Goal: Task Accomplishment & Management: Manage account settings

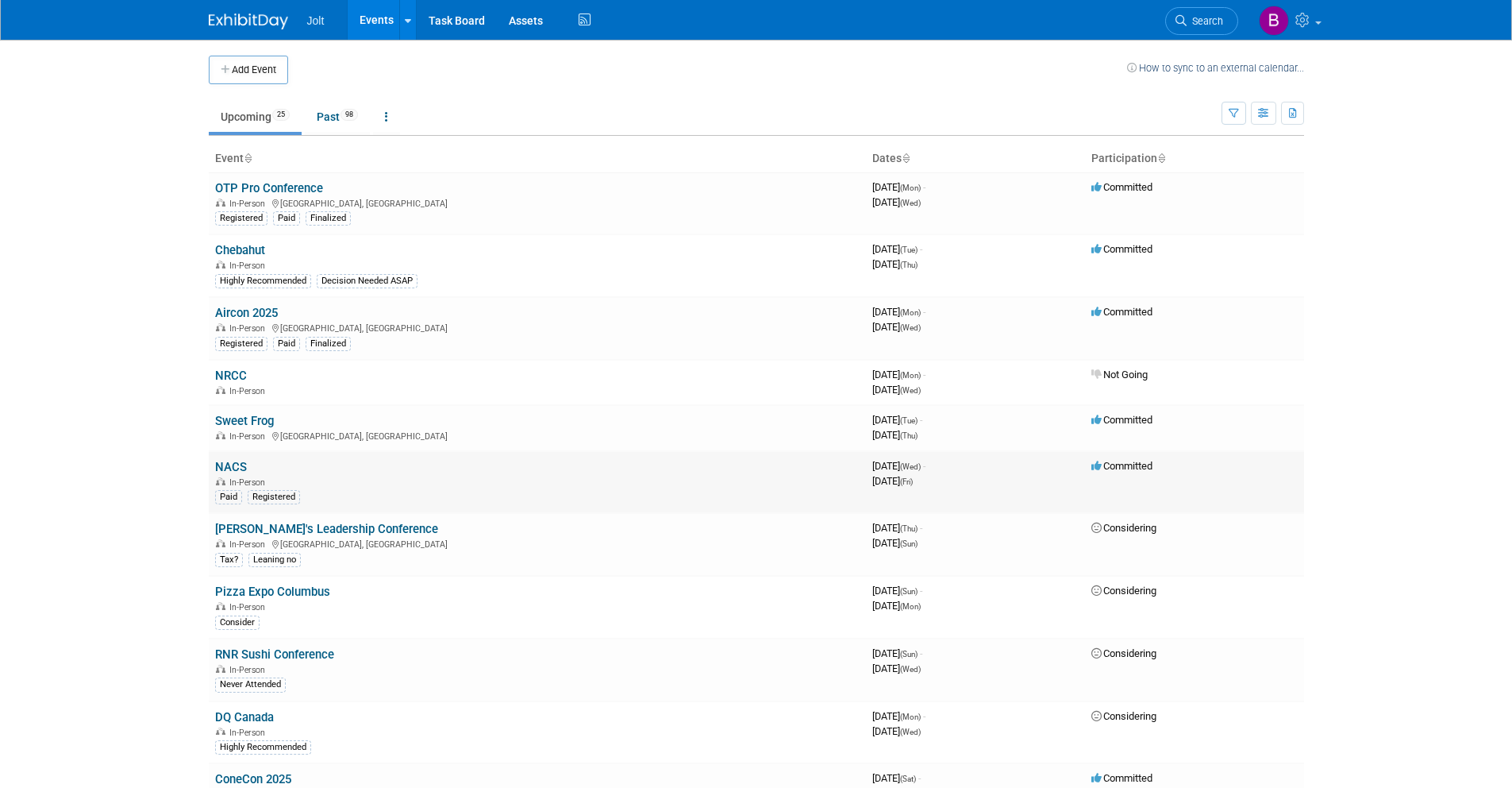
click at [233, 467] on link "NACS" at bounding box center [231, 467] width 32 height 14
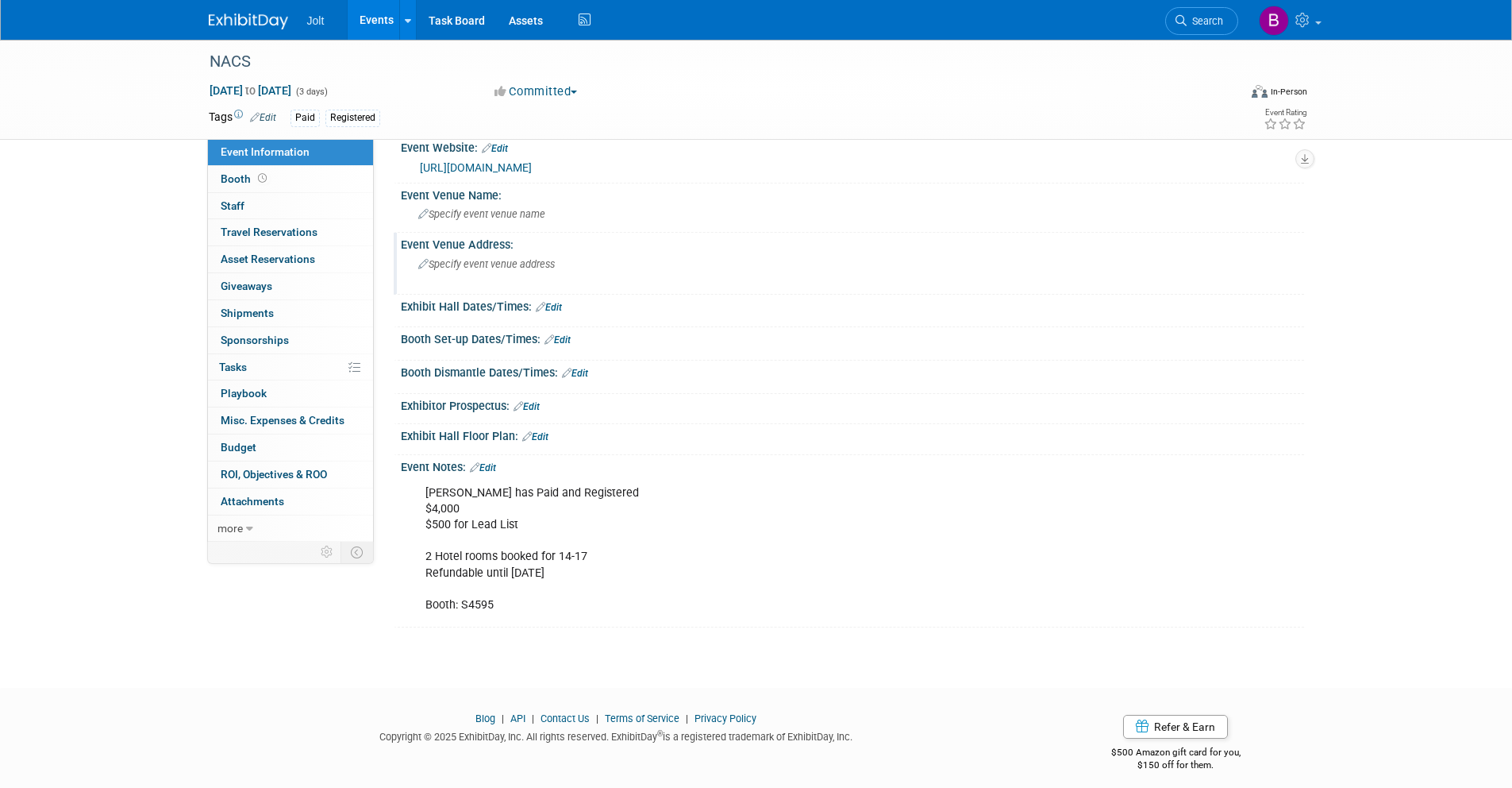
scroll to position [32, 0]
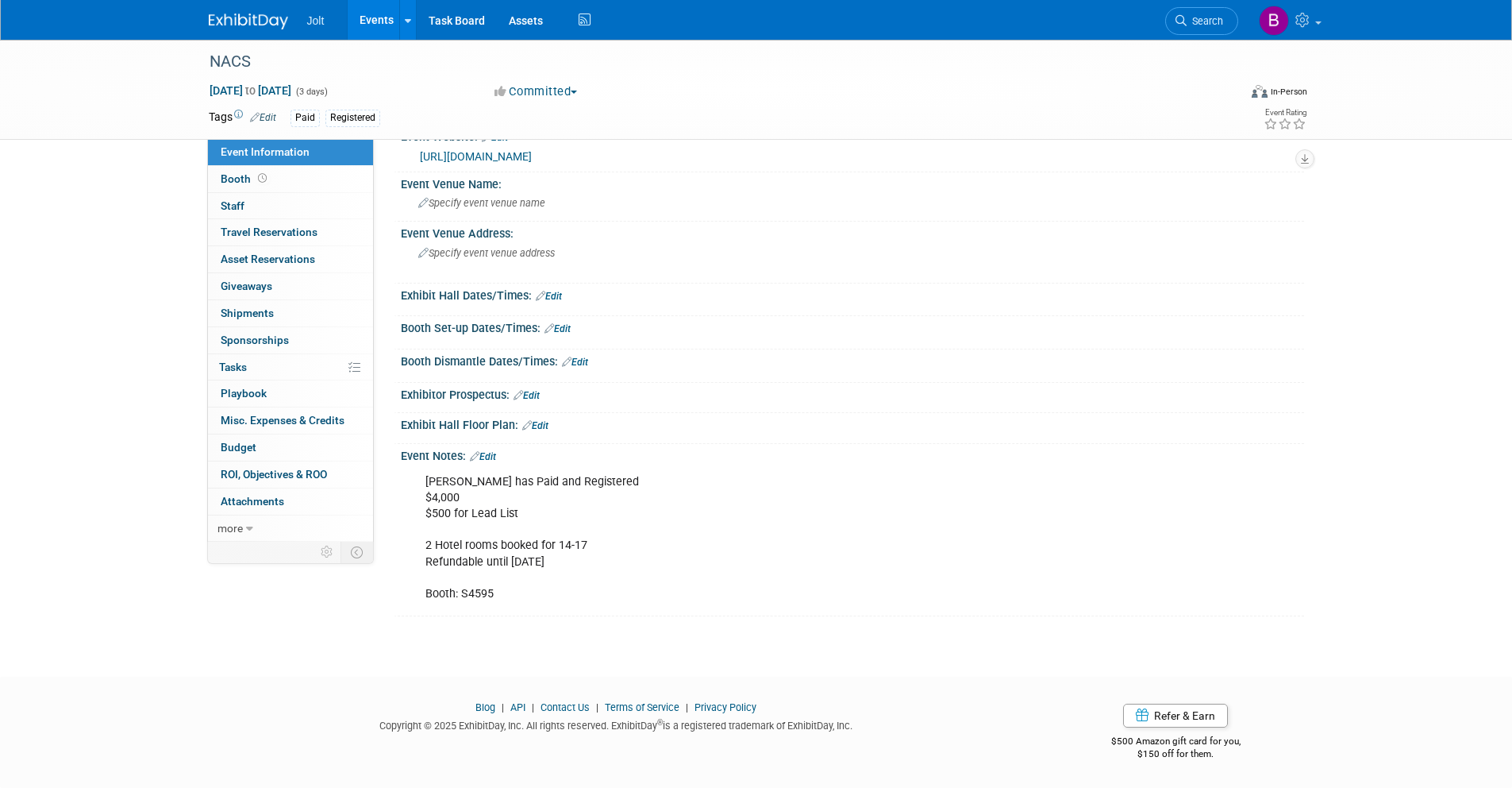
drag, startPoint x: 495, startPoint y: 457, endPoint x: 520, endPoint y: 534, distance: 81.0
click at [495, 457] on link "Edit" at bounding box center [483, 456] width 26 height 11
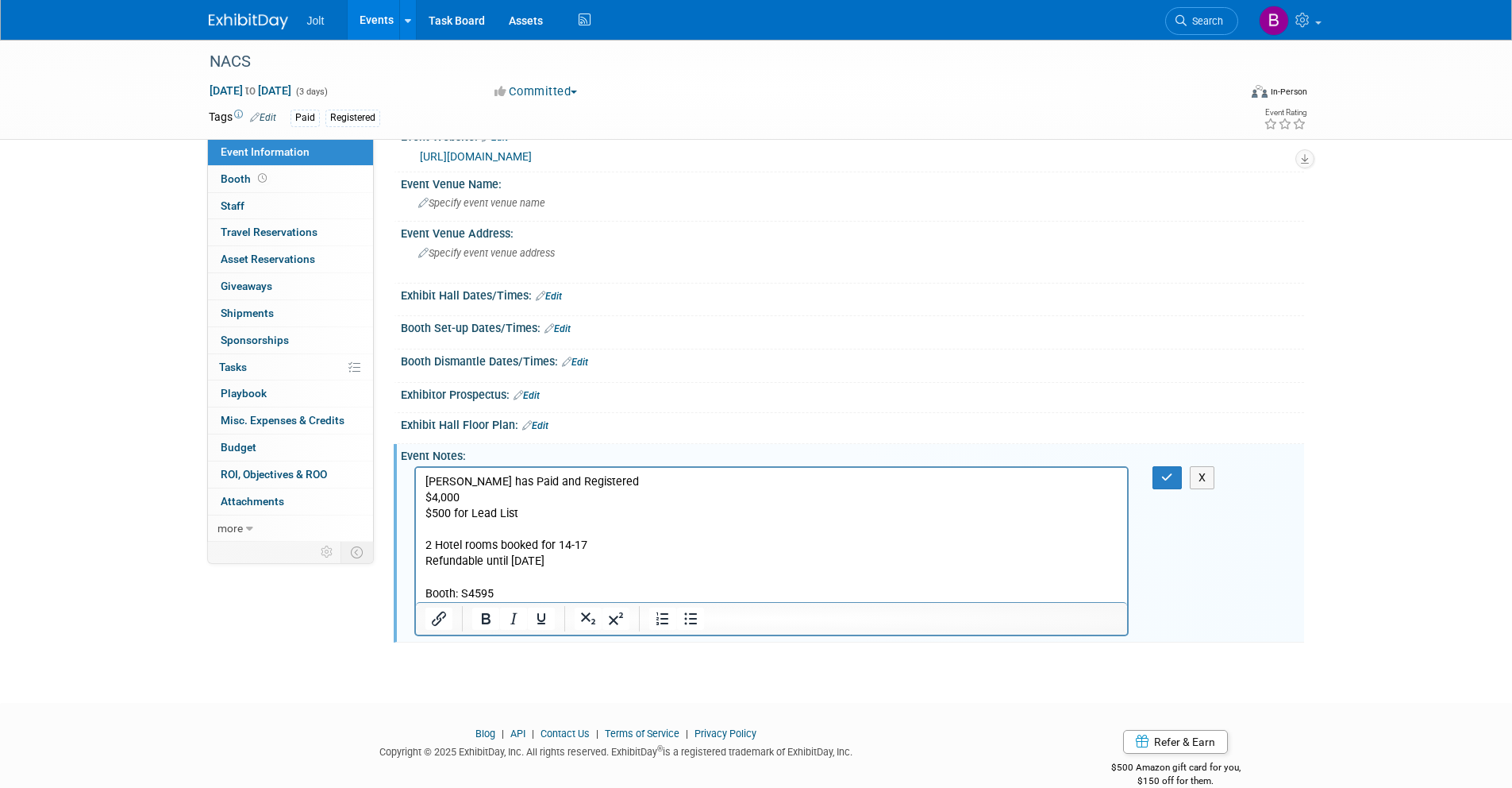
scroll to position [0, 0]
click at [554, 563] on p "[PERSON_NAME] has Paid and Registered $4,000 $500 for Lead List 2 Hotel rooms b…" at bounding box center [772, 538] width 693 height 128
click at [613, 548] on p "[PERSON_NAME] has Paid and Registered $4,000 $500 for Lead List 2 Hotel rooms b…" at bounding box center [772, 538] width 693 height 128
drag, startPoint x: 663, startPoint y: 545, endPoint x: 590, endPoint y: 548, distance: 73.1
click at [590, 548] on p "[PERSON_NAME] has Paid and Registered $4,000 $500 for Lead List 2 Hotel rooms b…" at bounding box center [772, 538] width 693 height 128
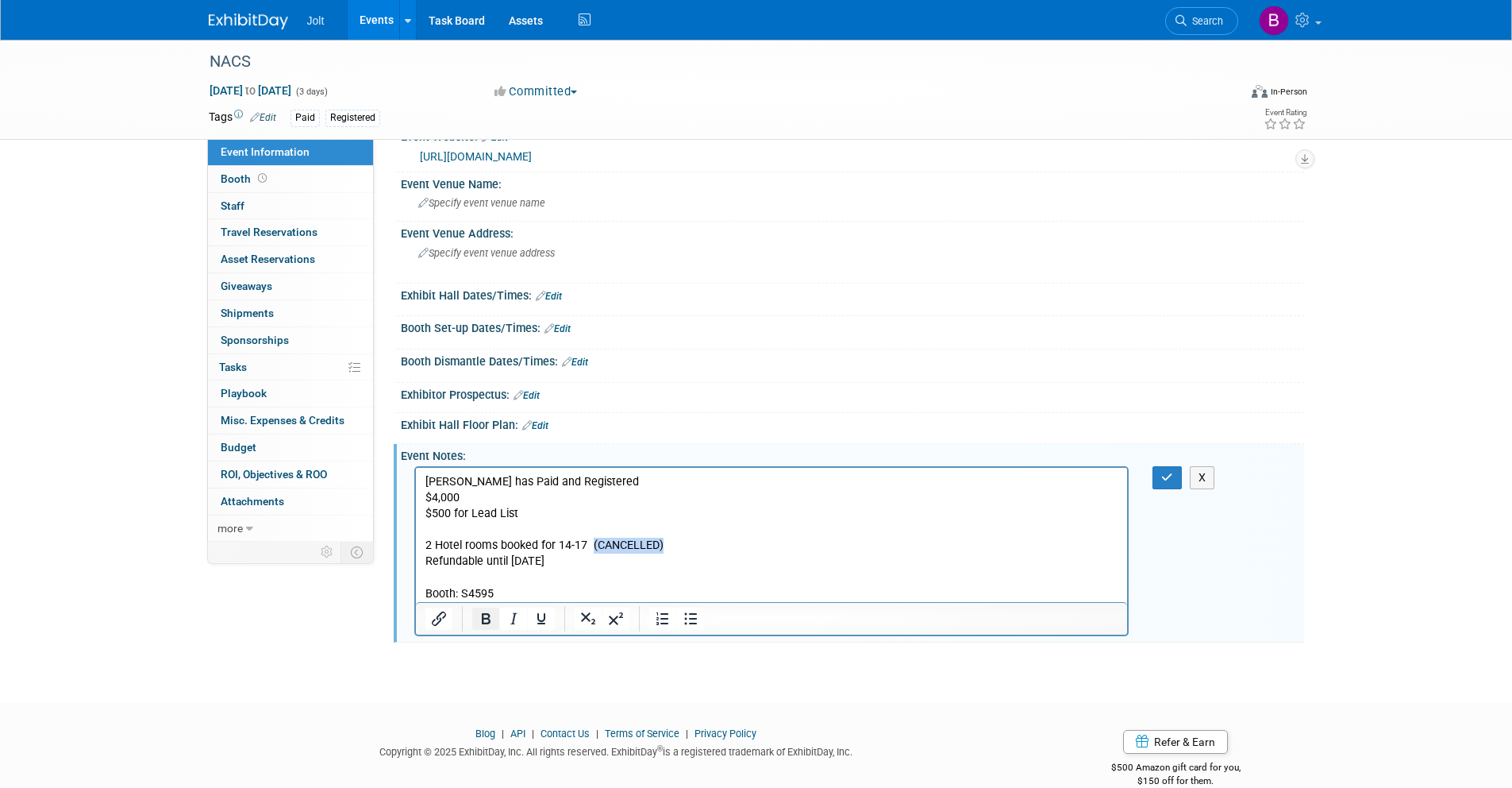
click at [484, 619] on icon "Bold" at bounding box center [486, 618] width 9 height 11
drag, startPoint x: 1164, startPoint y: 470, endPoint x: 1150, endPoint y: 473, distance: 14.3
click at [1164, 471] on button "button" at bounding box center [1167, 477] width 30 height 23
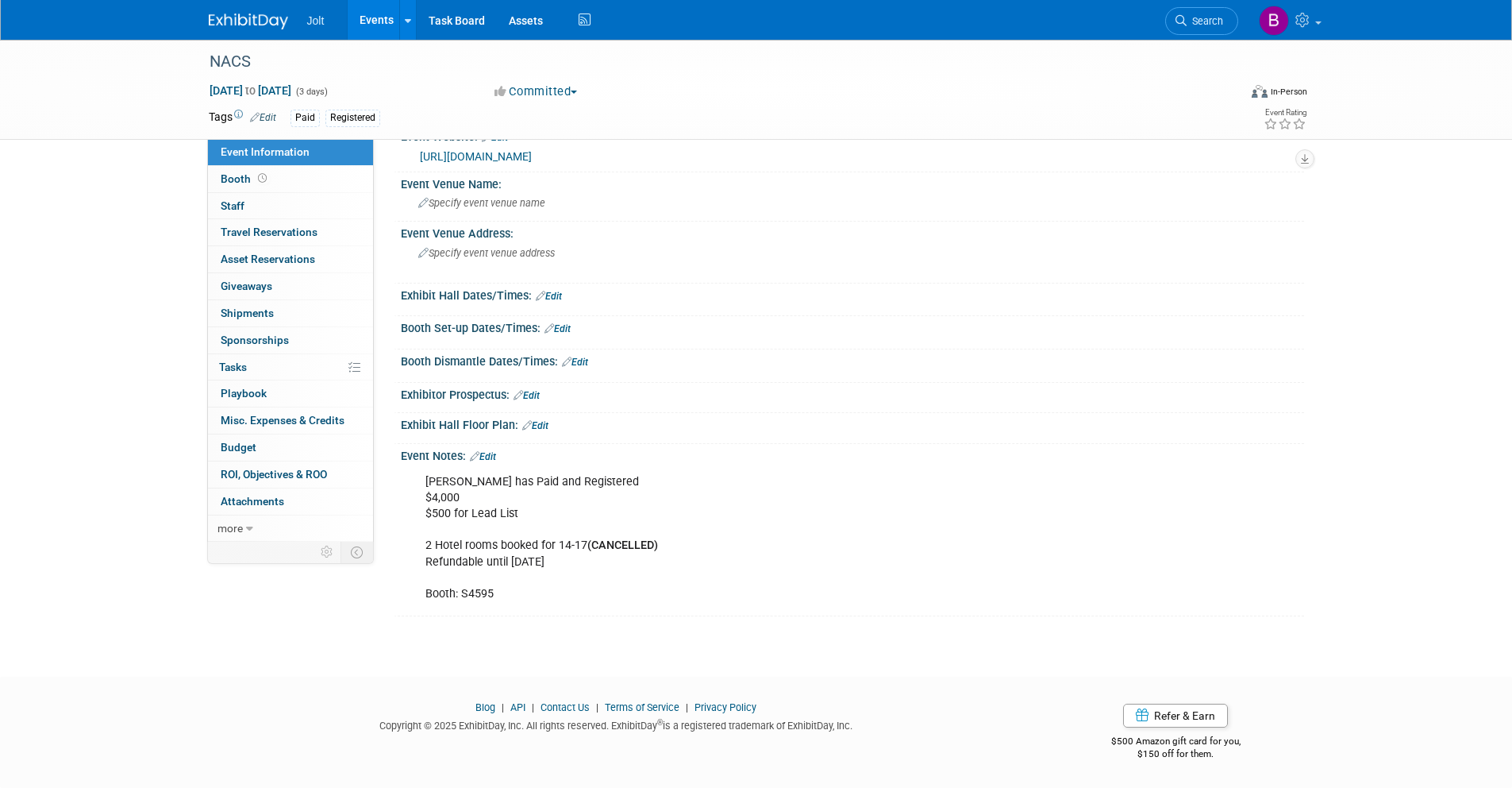
click at [238, 22] on img at bounding box center [248, 22] width 79 height 16
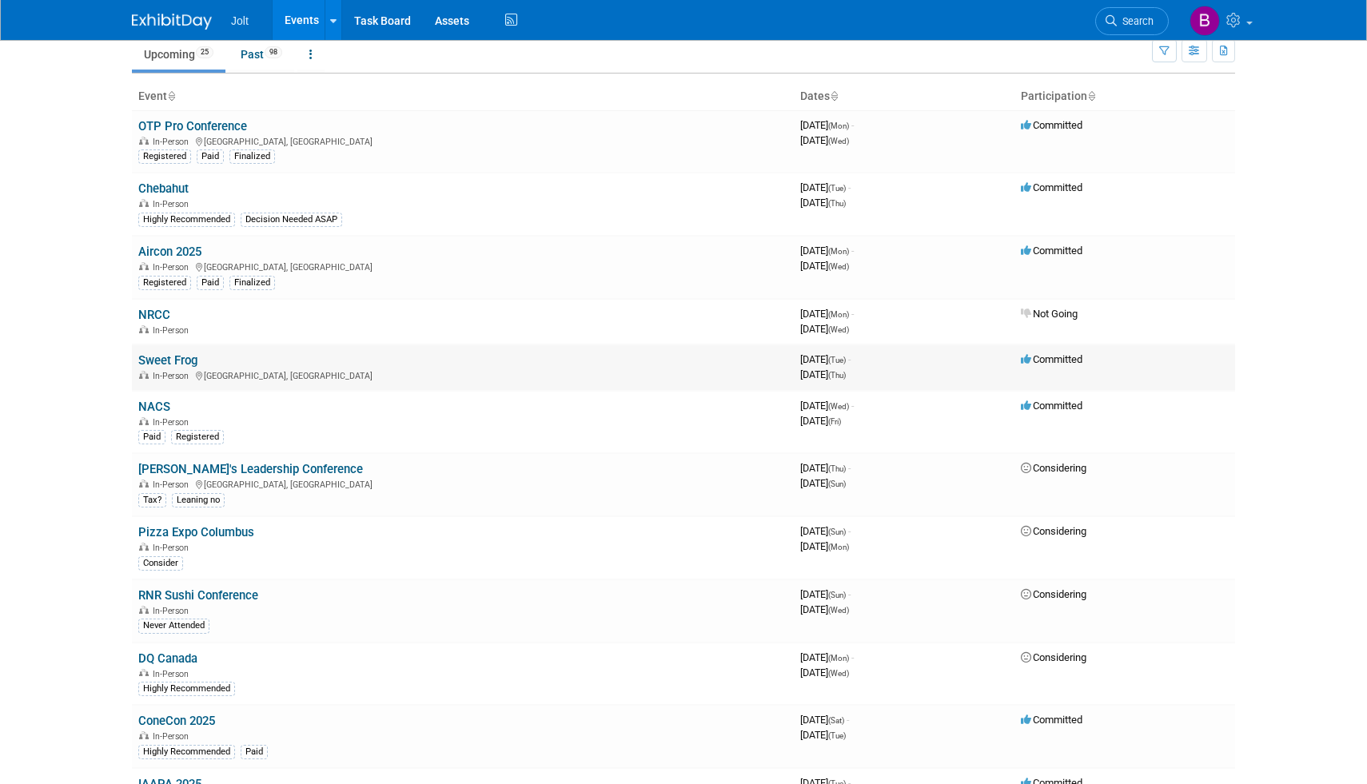
scroll to position [70, 0]
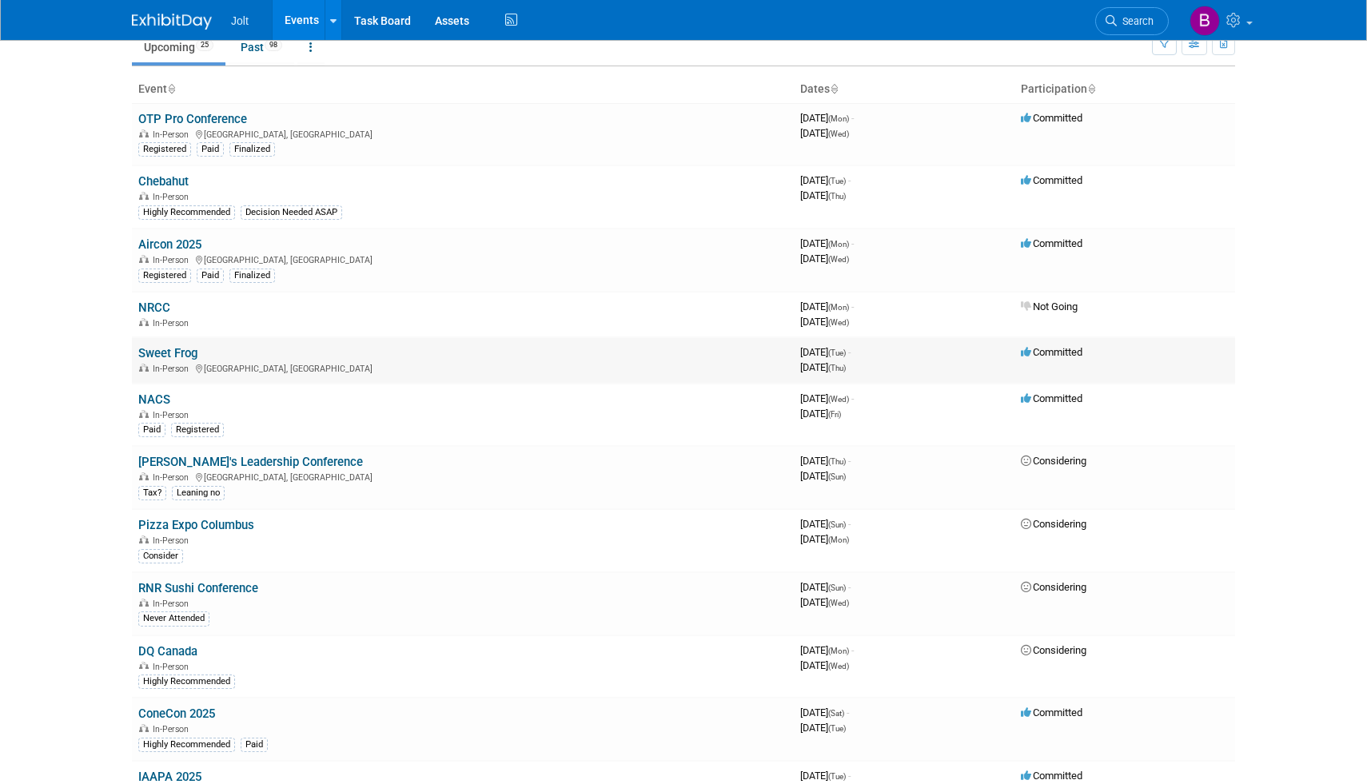
click at [182, 356] on link "Sweet Frog" at bounding box center [167, 353] width 59 height 14
